Goal: Find specific page/section

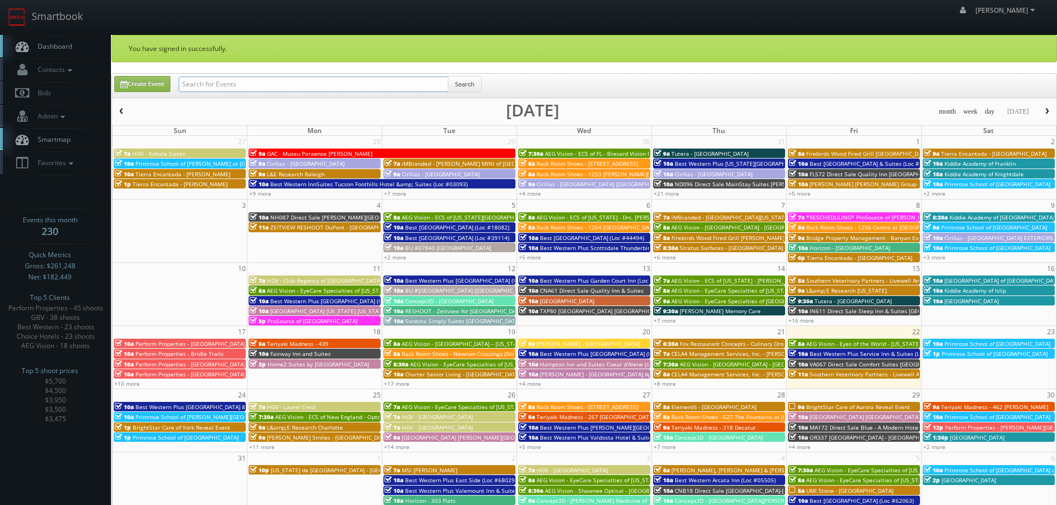
click at [306, 80] on input "text" at bounding box center [314, 85] width 270 height 16
type input "brigth space"
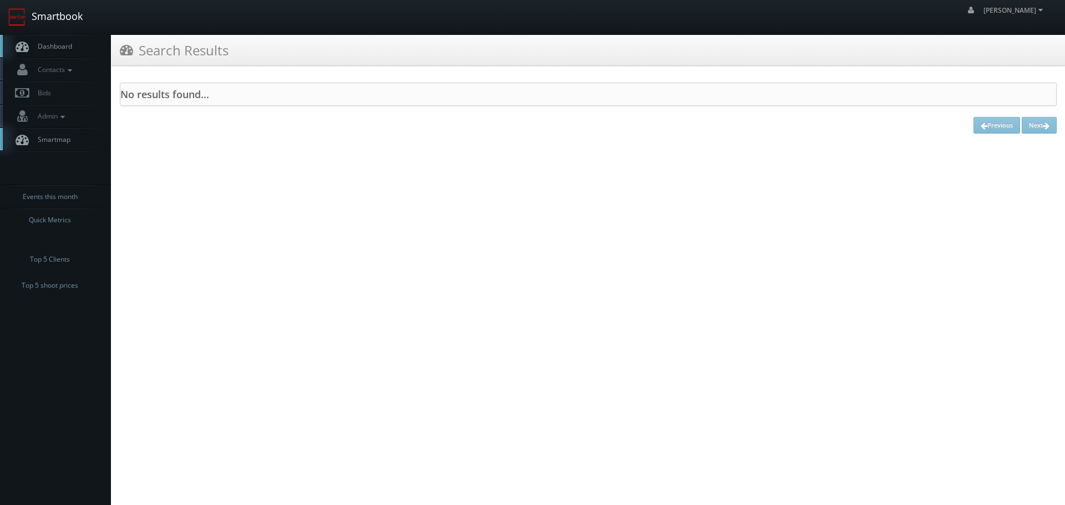
click at [72, 24] on link "Smartbook" at bounding box center [45, 17] width 91 height 34
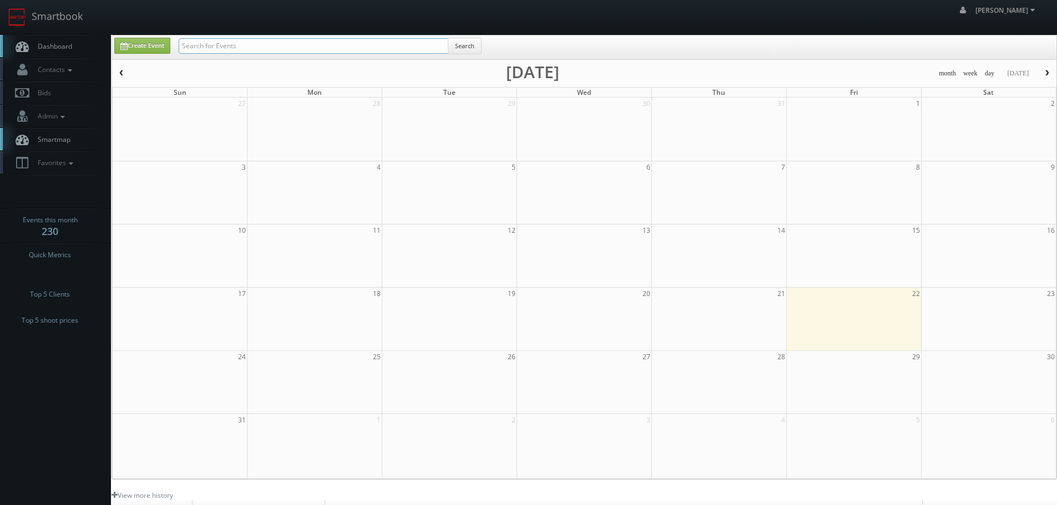
click at [299, 53] on input "text" at bounding box center [314, 46] width 270 height 16
type input "bright"
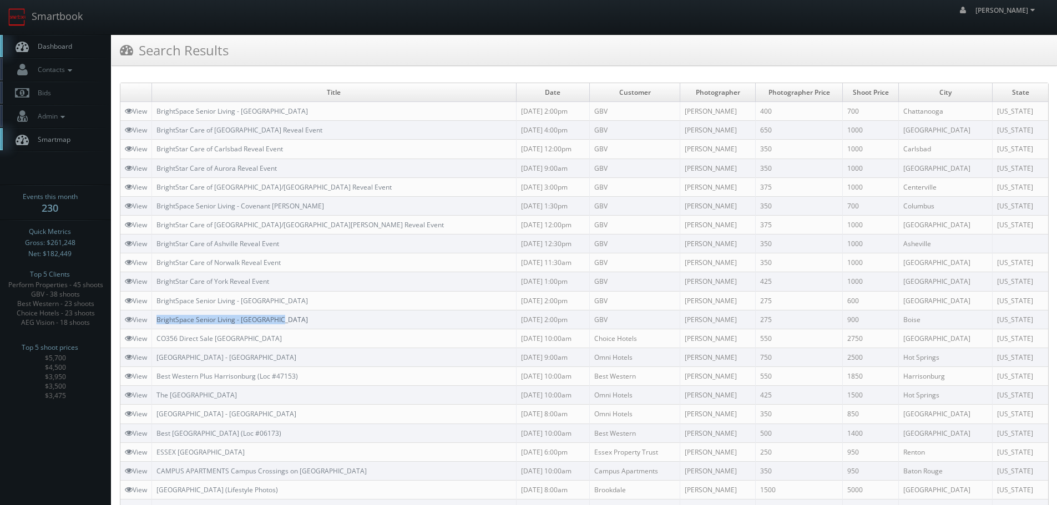
drag, startPoint x: 330, startPoint y: 318, endPoint x: 159, endPoint y: 320, distance: 170.9
click at [159, 320] on td "BrightSpace Senior Living - Valley View" at bounding box center [334, 319] width 364 height 19
copy link "BrightSpace Senior Living - Valley View"
